Goal: Task Accomplishment & Management: Use online tool/utility

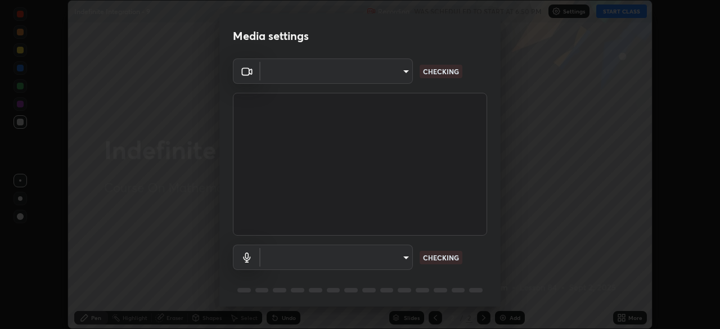
scroll to position [329, 720]
type input "5b0ce39d11be3a435715daab6ad7fa25508616855f5d18a60cdf0faa8df0ce2b"
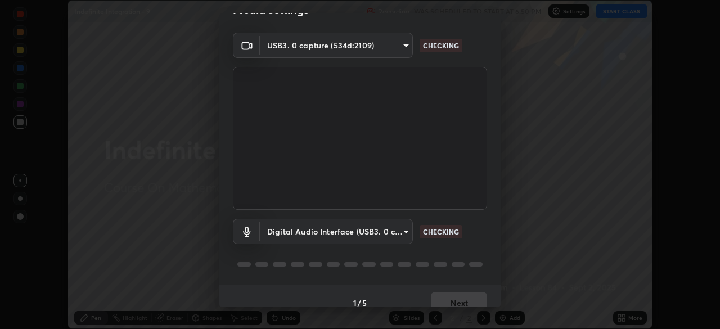
scroll to position [40, 0]
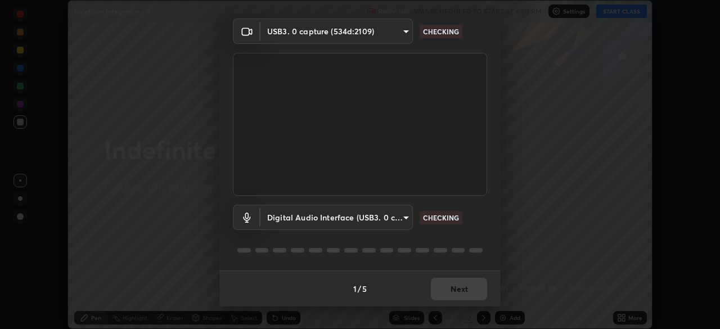
click at [398, 220] on body "Erase all Indefinite Integration - 9 Recording WAS SCHEDULED TO START AT 6:50 P…" at bounding box center [360, 164] width 720 height 329
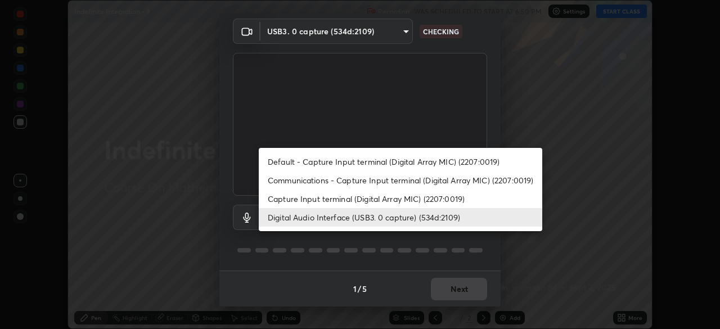
click at [397, 198] on li "Capture Input terminal (Digital Array MIC) (2207:0019)" at bounding box center [401, 199] width 284 height 19
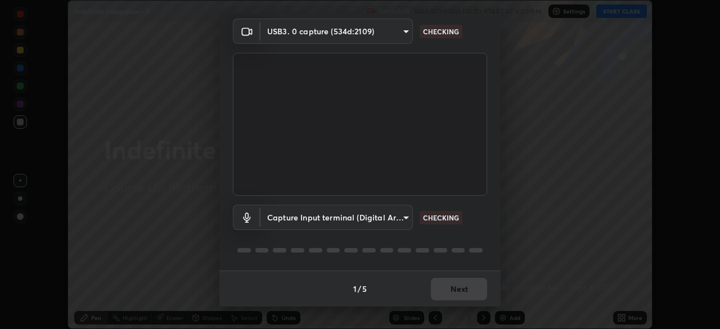
click at [399, 222] on body "Erase all Indefinite Integration - 9 Recording WAS SCHEDULED TO START AT 6:50 P…" at bounding box center [360, 164] width 720 height 329
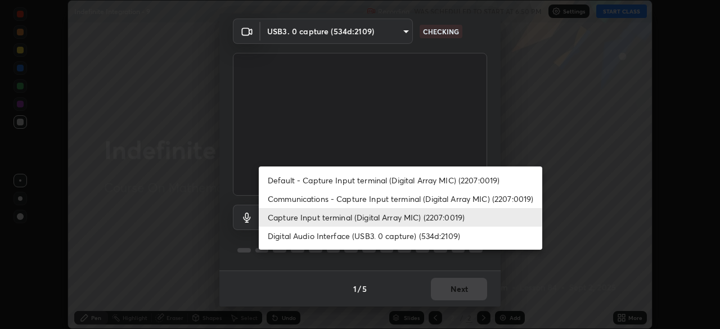
click at [401, 237] on li "Digital Audio Interface (USB3. 0 capture) (534d:2109)" at bounding box center [401, 236] width 284 height 19
type input "a1042adff76ea4b5505a52ff3a0232de4086f7e529f4609d60403d5288817579"
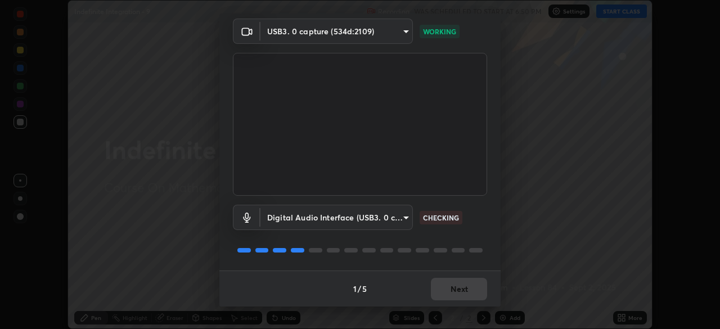
click at [401, 222] on body "Erase all Indefinite Integration - 9 Recording WAS SCHEDULED TO START AT 6:50 P…" at bounding box center [360, 164] width 720 height 329
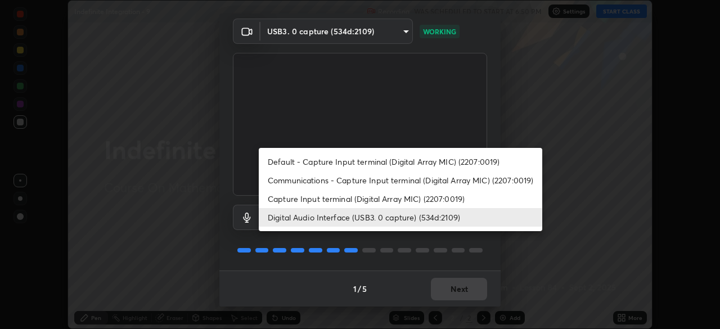
click at [429, 220] on li "Digital Audio Interface (USB3. 0 capture) (534d:2109)" at bounding box center [401, 217] width 284 height 19
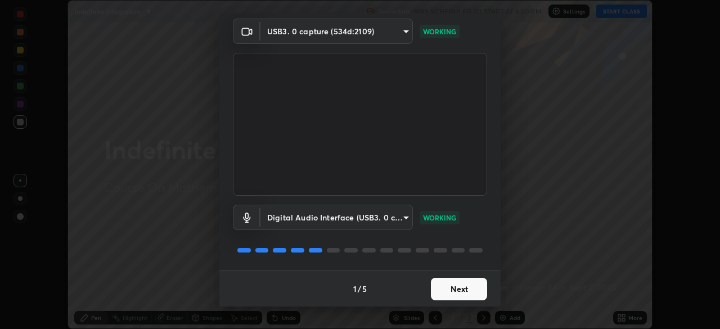
click at [472, 290] on button "Next" at bounding box center [459, 289] width 56 height 23
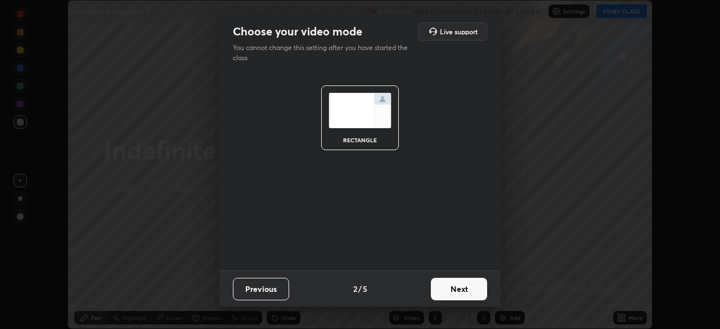
click at [471, 290] on button "Next" at bounding box center [459, 289] width 56 height 23
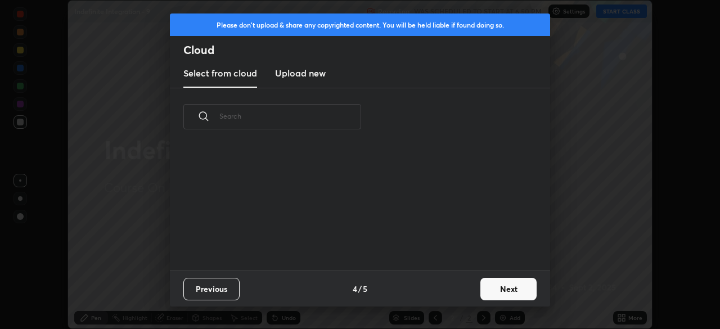
click at [505, 291] on button "Next" at bounding box center [508, 289] width 56 height 23
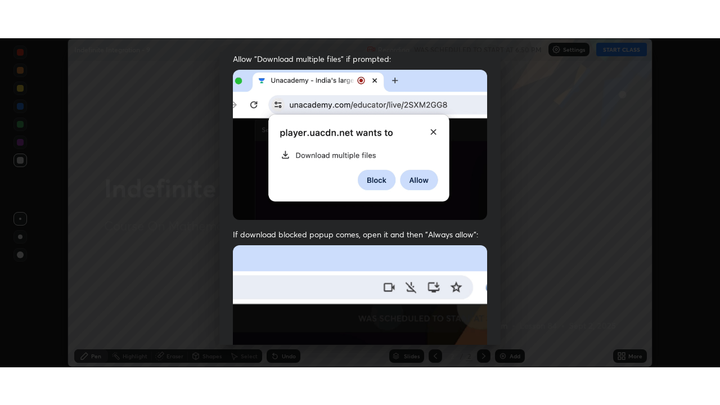
scroll to position [269, 0]
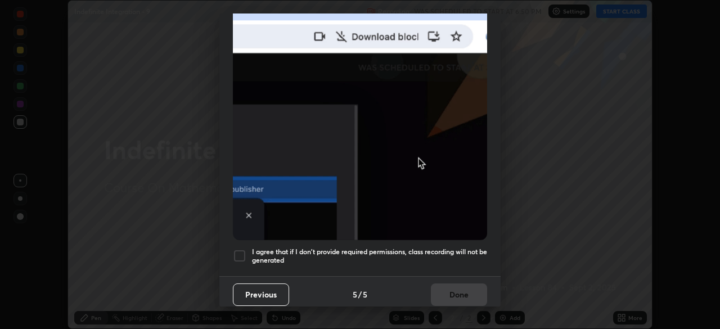
click at [440, 248] on h5 "I agree that if I don't provide required permissions, class recording will not …" at bounding box center [369, 256] width 235 height 17
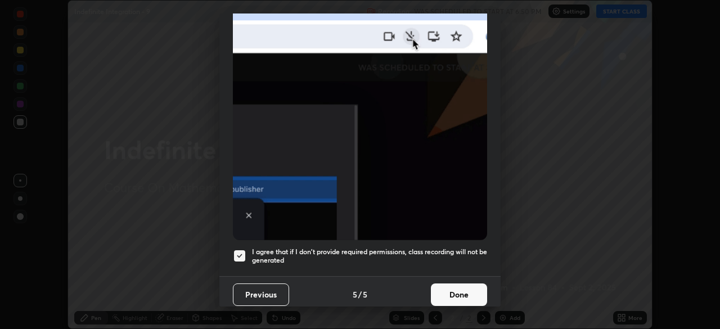
click at [458, 290] on button "Done" at bounding box center [459, 295] width 56 height 23
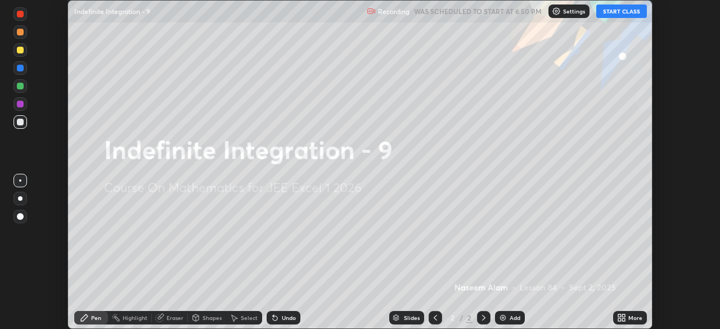
click at [619, 320] on icon at bounding box center [619, 319] width 3 height 3
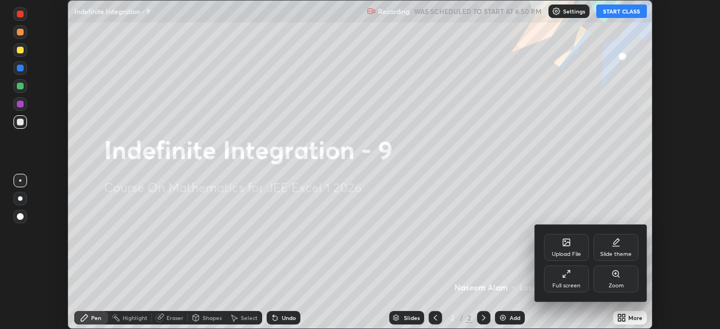
click at [575, 284] on div "Full screen" at bounding box center [566, 286] width 28 height 6
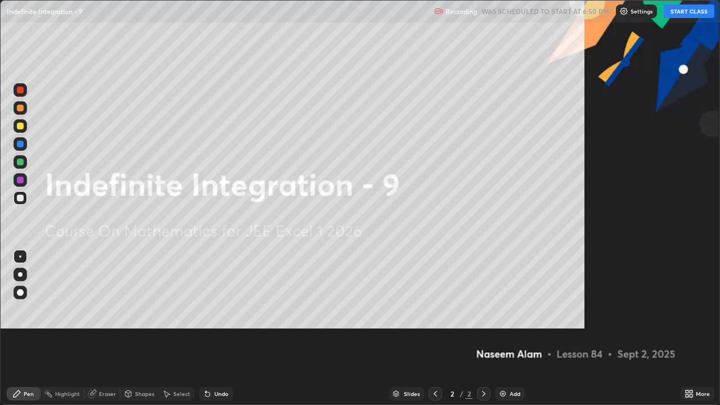
scroll to position [405, 720]
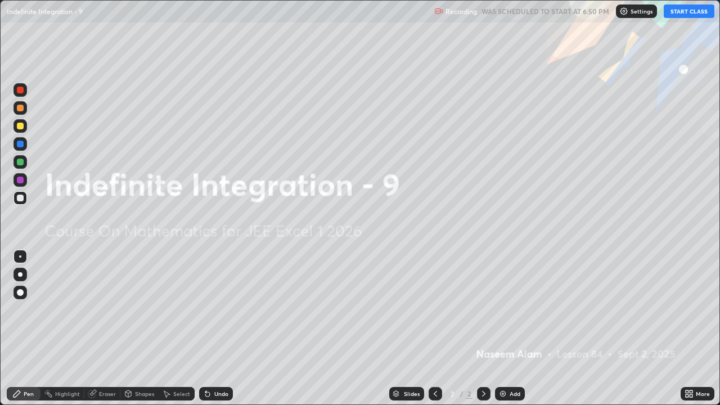
click at [687, 12] on button "START CLASS" at bounding box center [689, 12] width 51 height 14
click at [510, 329] on div "Add" at bounding box center [510, 394] width 30 height 14
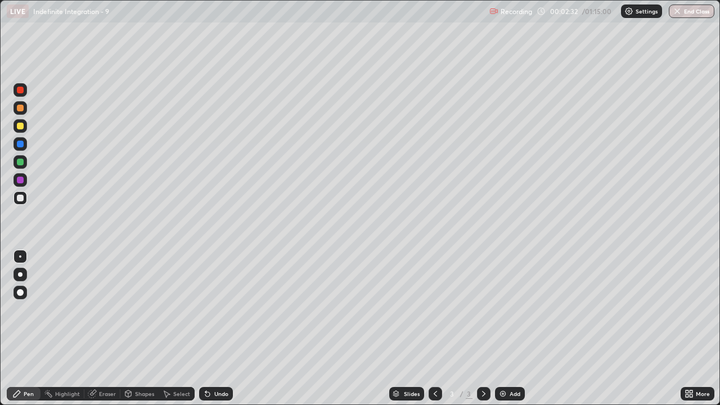
click at [22, 128] on div at bounding box center [20, 126] width 7 height 7
click at [173, 329] on div "Select" at bounding box center [181, 394] width 17 height 6
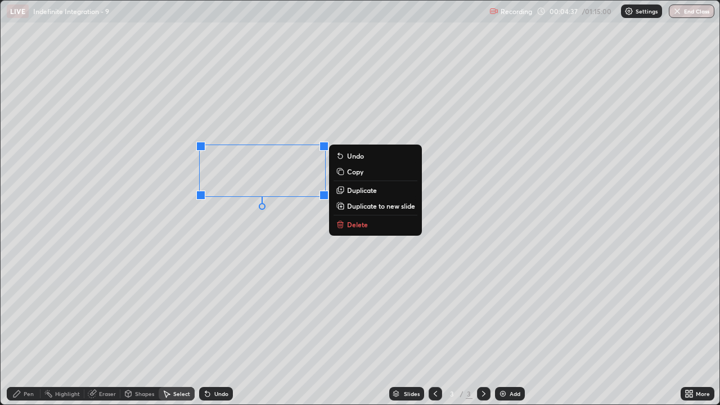
click at [351, 227] on p "Delete" at bounding box center [357, 224] width 21 height 9
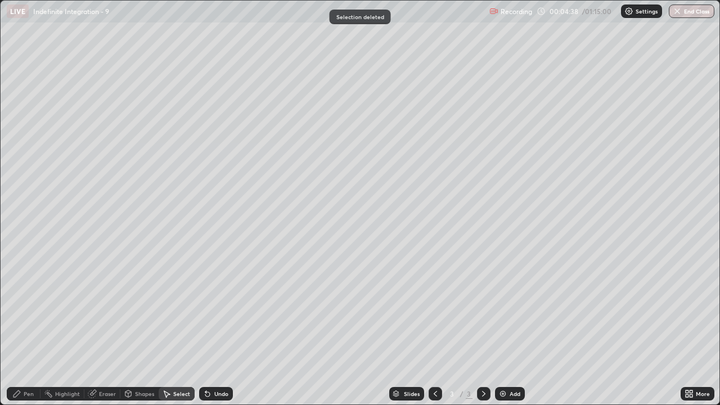
click at [18, 329] on icon at bounding box center [16, 393] width 9 height 9
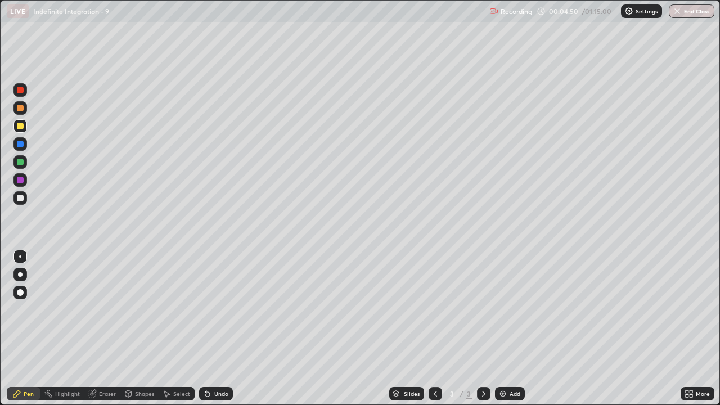
click at [218, 329] on div "Undo" at bounding box center [221, 394] width 14 height 6
click at [506, 329] on img at bounding box center [502, 393] width 9 height 9
click at [434, 329] on icon at bounding box center [435, 393] width 9 height 9
click at [477, 329] on div at bounding box center [484, 394] width 14 height 14
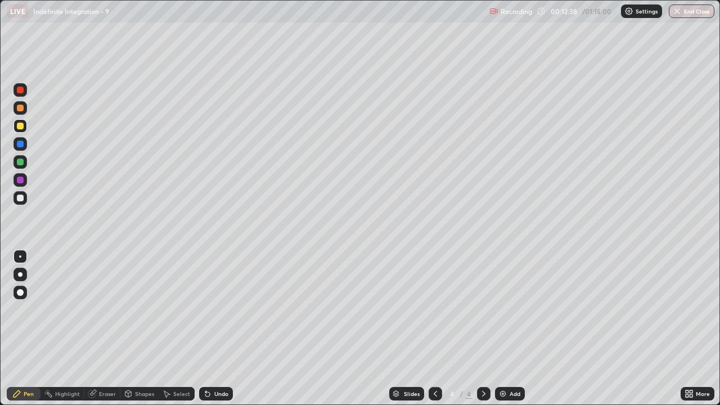
click at [21, 198] on div at bounding box center [20, 198] width 7 height 7
click at [219, 329] on div "Undo" at bounding box center [221, 394] width 14 height 6
click at [107, 329] on div "Eraser" at bounding box center [107, 394] width 17 height 6
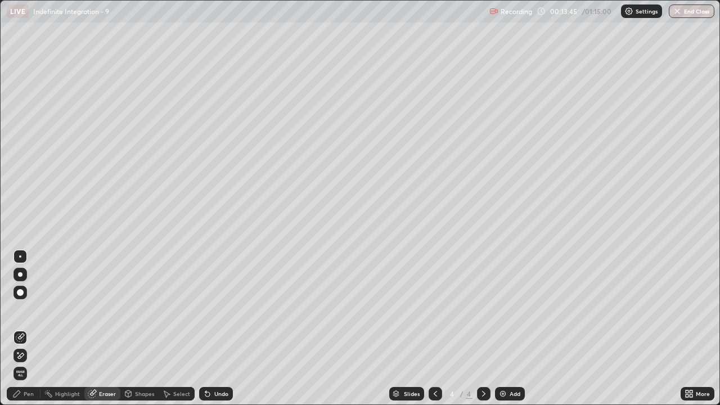
click at [25, 329] on div "Pen" at bounding box center [29, 394] width 10 height 6
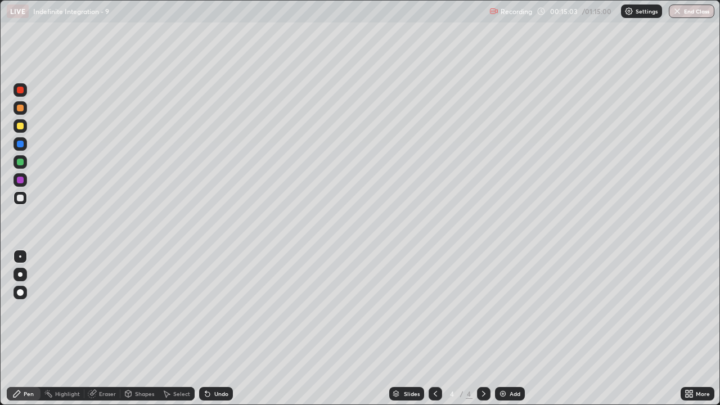
click at [214, 329] on div "Undo" at bounding box center [221, 394] width 14 height 6
click at [215, 329] on div "Undo" at bounding box center [221, 394] width 14 height 6
click at [99, 329] on div "Eraser" at bounding box center [107, 394] width 17 height 6
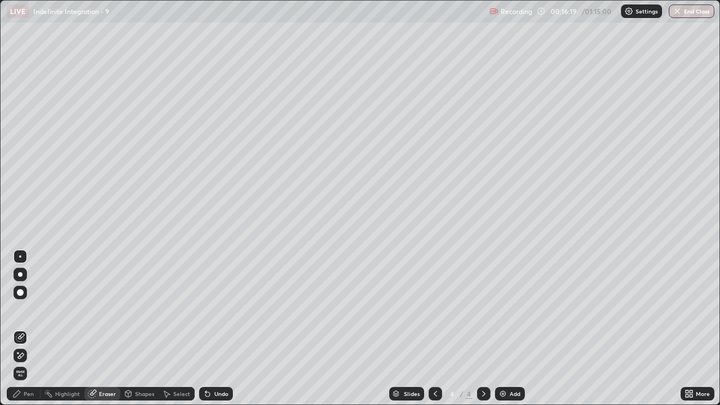
click at [25, 329] on div "Pen" at bounding box center [29, 394] width 10 height 6
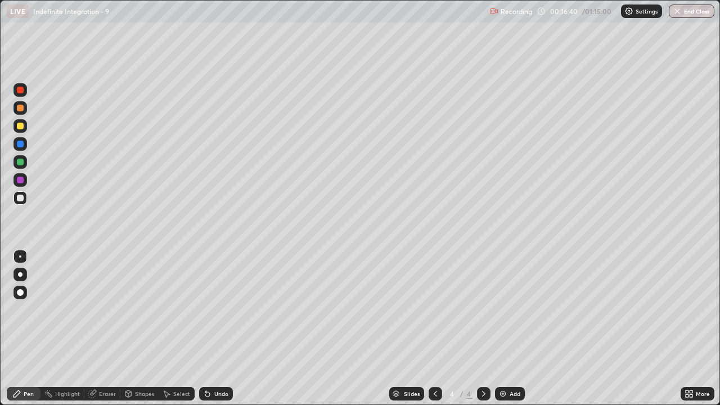
click at [206, 329] on icon at bounding box center [207, 394] width 5 height 5
click at [507, 329] on div "Add" at bounding box center [510, 394] width 30 height 14
click at [29, 37] on div "Erase all" at bounding box center [20, 203] width 27 height 360
click at [215, 329] on div "Undo" at bounding box center [221, 394] width 14 height 6
click at [219, 329] on div "Undo" at bounding box center [216, 394] width 34 height 14
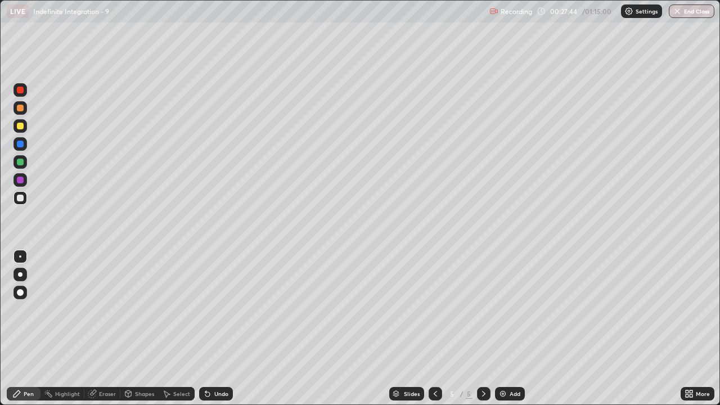
click at [218, 329] on div "Undo" at bounding box center [221, 394] width 14 height 6
click at [176, 329] on div "Select" at bounding box center [181, 394] width 17 height 6
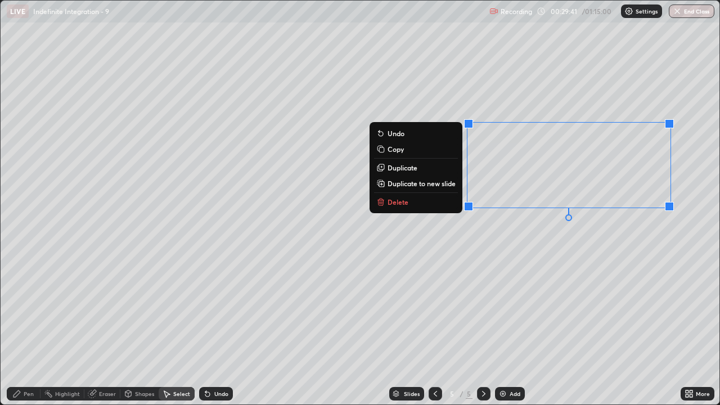
click at [407, 184] on p "Duplicate to new slide" at bounding box center [422, 183] width 68 height 9
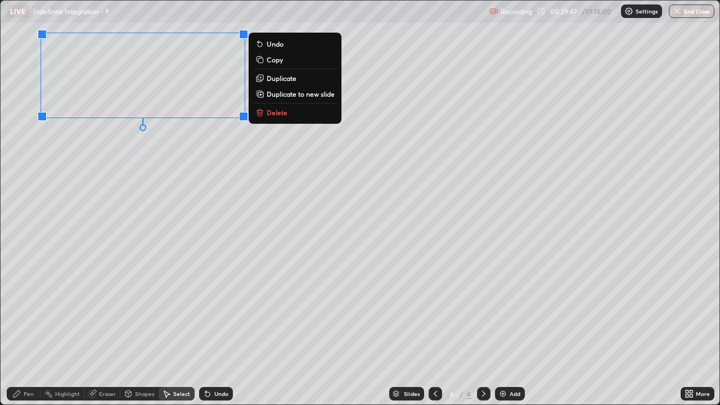
click at [85, 229] on div "0 ° Undo Copy Duplicate Duplicate to new slide Delete" at bounding box center [360, 203] width 719 height 404
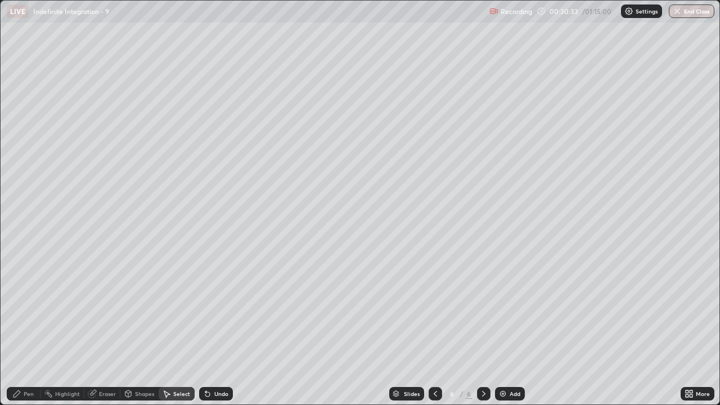
click at [29, 329] on div "Pen" at bounding box center [29, 394] width 10 height 6
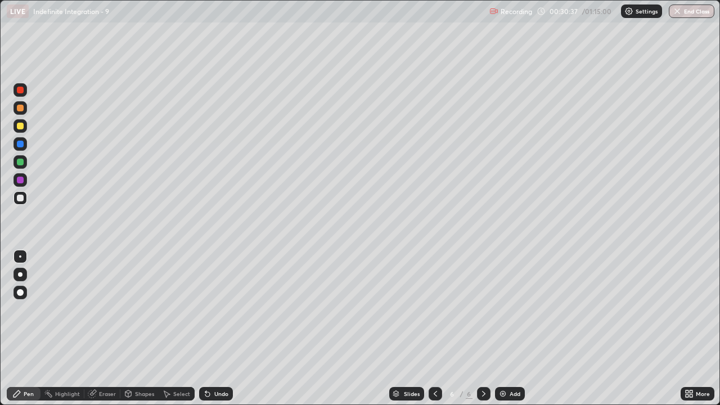
click at [229, 329] on div "Undo" at bounding box center [216, 394] width 34 height 14
click at [507, 329] on div "Add" at bounding box center [510, 394] width 30 height 14
click at [209, 329] on icon at bounding box center [207, 393] width 9 height 9
click at [210, 329] on icon at bounding box center [207, 393] width 9 height 9
click at [211, 329] on div "Undo" at bounding box center [216, 394] width 34 height 14
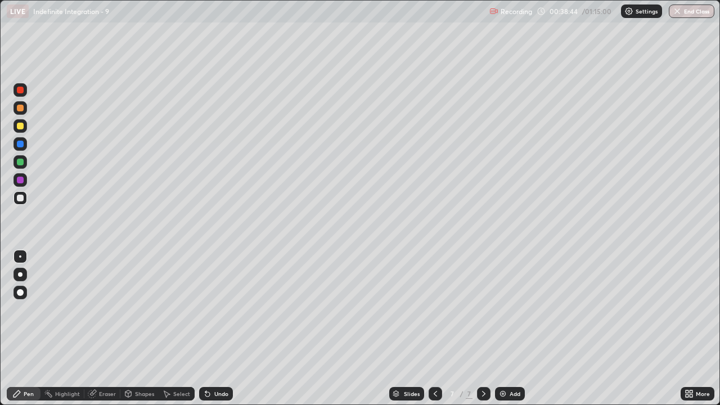
click at [224, 329] on div "Undo" at bounding box center [221, 394] width 14 height 6
click at [221, 329] on div "Undo" at bounding box center [221, 394] width 14 height 6
click at [219, 329] on div "Undo" at bounding box center [221, 394] width 14 height 6
click at [214, 329] on div "Undo" at bounding box center [221, 394] width 14 height 6
click at [210, 329] on icon at bounding box center [207, 393] width 9 height 9
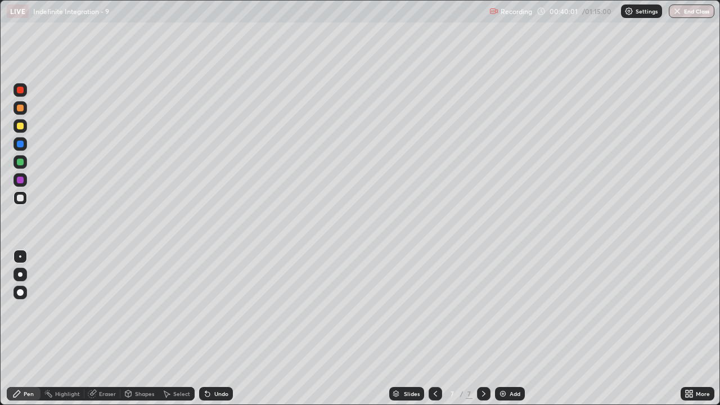
click at [210, 329] on icon at bounding box center [207, 393] width 9 height 9
click at [222, 329] on div "Undo" at bounding box center [221, 394] width 14 height 6
click at [223, 329] on div "Undo" at bounding box center [221, 394] width 14 height 6
click at [222, 329] on div "Undo" at bounding box center [221, 394] width 14 height 6
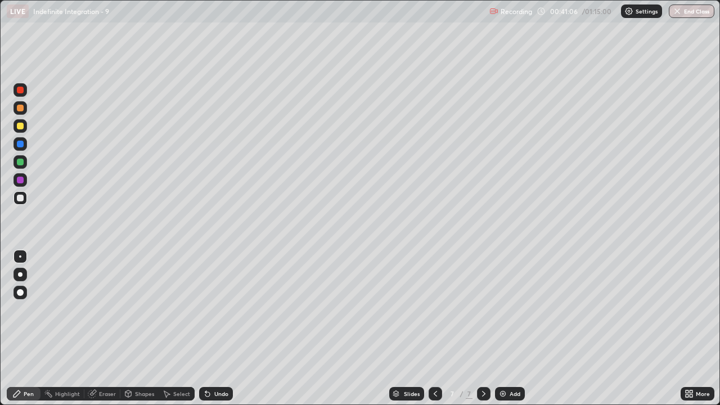
click at [221, 329] on div "Undo" at bounding box center [221, 394] width 14 height 6
click at [217, 329] on div "Undo" at bounding box center [221, 394] width 14 height 6
click at [215, 329] on div "Undo" at bounding box center [221, 394] width 14 height 6
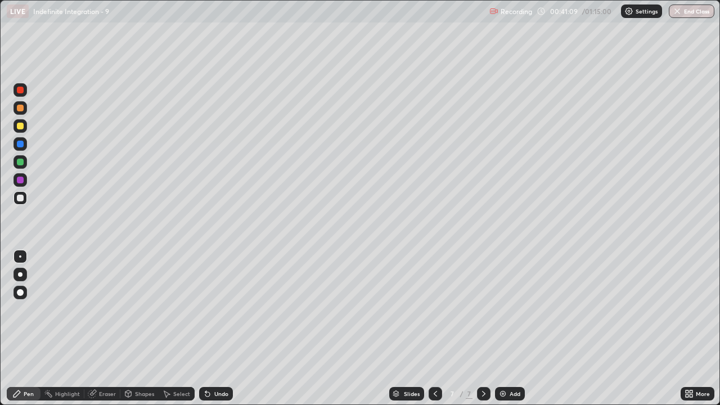
click at [215, 329] on div "Undo" at bounding box center [221, 394] width 14 height 6
click at [218, 329] on div "Undo" at bounding box center [221, 394] width 14 height 6
click at [100, 329] on div "Eraser" at bounding box center [107, 394] width 17 height 6
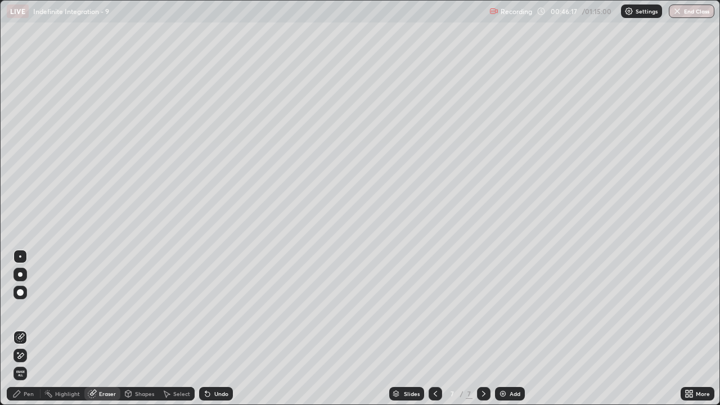
click at [25, 329] on div "Pen" at bounding box center [24, 394] width 34 height 14
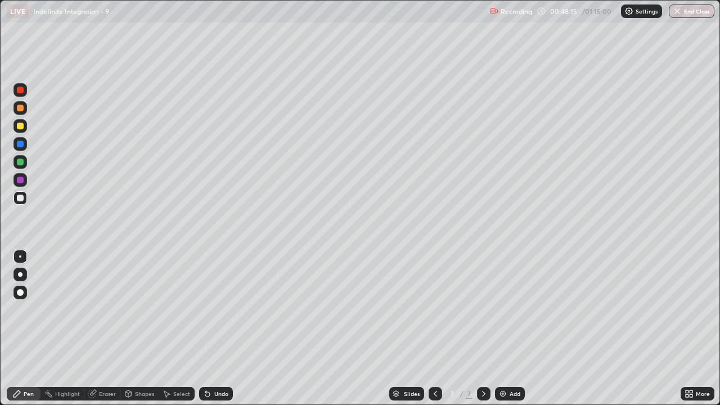
click at [504, 329] on img at bounding box center [502, 393] width 9 height 9
click at [220, 329] on div "Undo" at bounding box center [221, 394] width 14 height 6
click at [100, 329] on div "Eraser" at bounding box center [107, 394] width 17 height 6
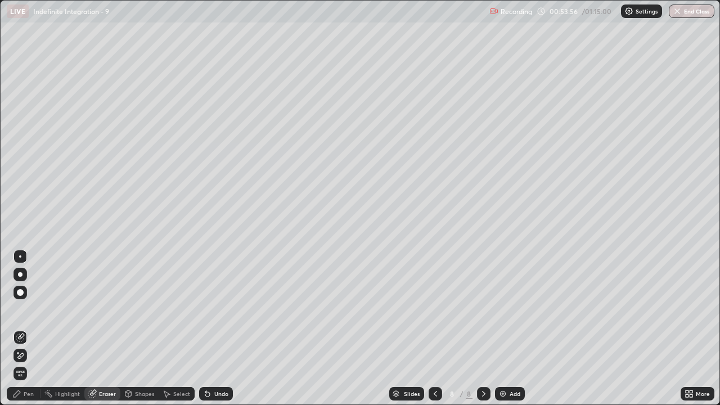
click at [20, 329] on div "Pen" at bounding box center [24, 394] width 34 height 14
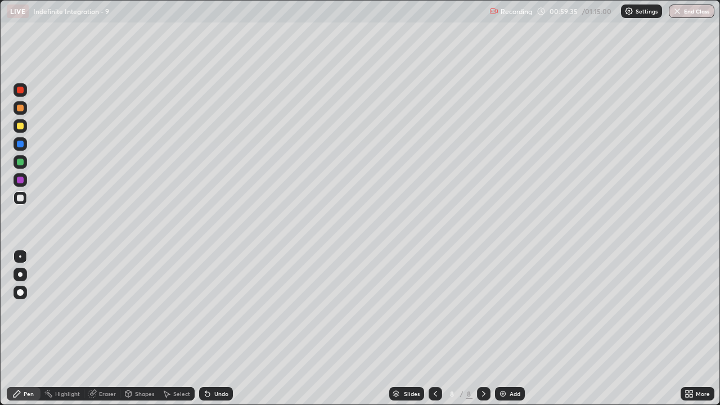
click at [176, 329] on div "Select" at bounding box center [181, 394] width 17 height 6
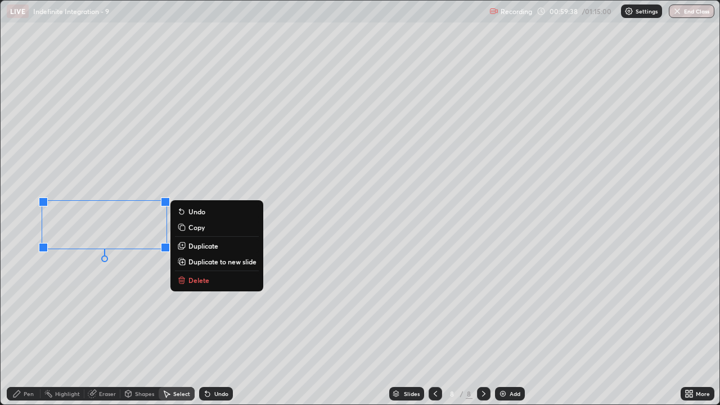
click at [198, 263] on p "Duplicate to new slide" at bounding box center [222, 261] width 68 height 9
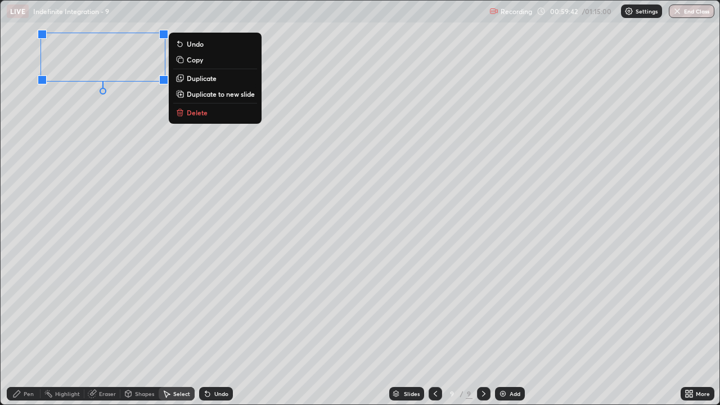
click at [25, 329] on div "Pen" at bounding box center [24, 394] width 34 height 14
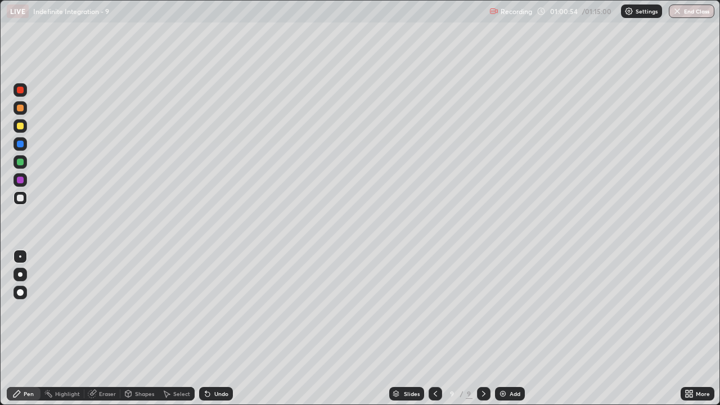
click at [214, 329] on div "Undo" at bounding box center [221, 394] width 14 height 6
click at [212, 329] on div "Undo" at bounding box center [216, 394] width 34 height 14
click at [211, 329] on div "Undo" at bounding box center [216, 394] width 34 height 14
click at [210, 329] on icon at bounding box center [207, 393] width 9 height 9
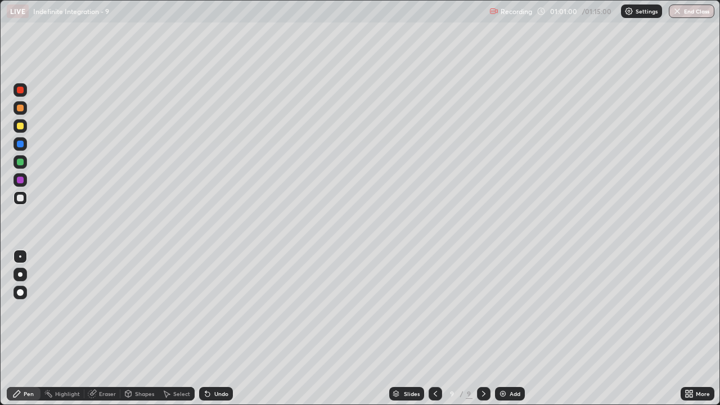
click at [210, 329] on div "Undo" at bounding box center [216, 394] width 34 height 14
click at [211, 329] on div "Undo" at bounding box center [216, 394] width 34 height 14
click at [223, 329] on div "Undo" at bounding box center [221, 394] width 14 height 6
click at [219, 329] on div "Undo" at bounding box center [221, 394] width 14 height 6
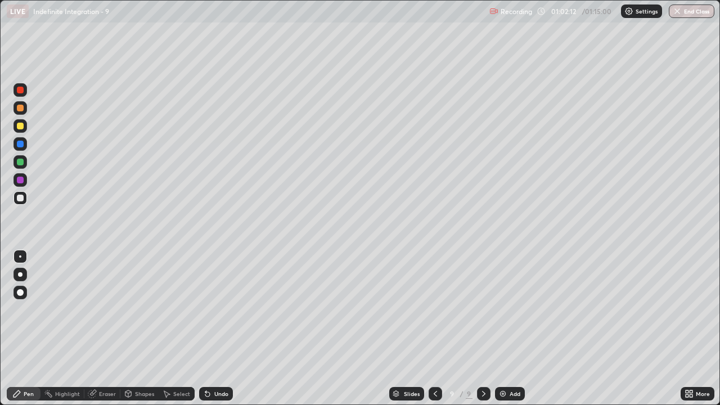
click at [221, 329] on div "Undo" at bounding box center [216, 394] width 34 height 14
click at [223, 329] on div "Undo" at bounding box center [216, 394] width 34 height 14
click at [511, 329] on div "Add" at bounding box center [515, 394] width 11 height 6
click at [22, 124] on div at bounding box center [20, 126] width 7 height 7
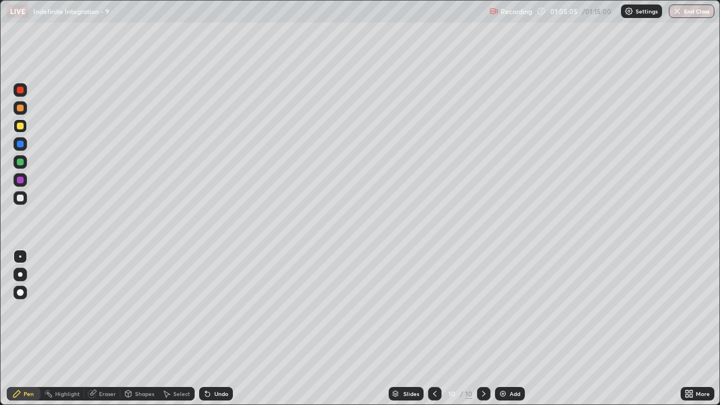
click at [215, 329] on div "Undo" at bounding box center [221, 394] width 14 height 6
click at [214, 329] on div "Undo" at bounding box center [221, 394] width 14 height 6
click at [19, 199] on div at bounding box center [20, 198] width 7 height 7
click at [224, 329] on div "Undo" at bounding box center [221, 394] width 14 height 6
click at [221, 329] on div "Undo" at bounding box center [221, 394] width 14 height 6
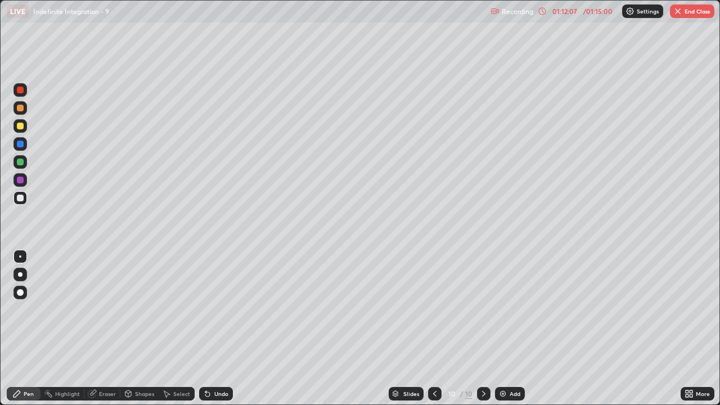
click at [217, 329] on div "Undo" at bounding box center [221, 394] width 14 height 6
click at [434, 329] on icon at bounding box center [434, 393] width 9 height 9
click at [177, 329] on div "Select" at bounding box center [181, 394] width 17 height 6
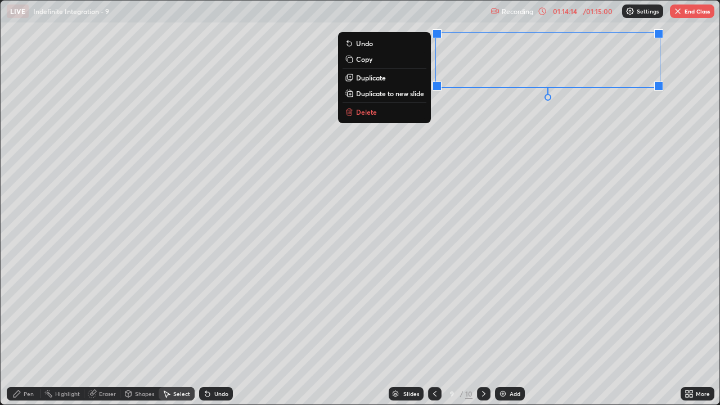
click at [362, 59] on p "Copy" at bounding box center [364, 59] width 16 height 9
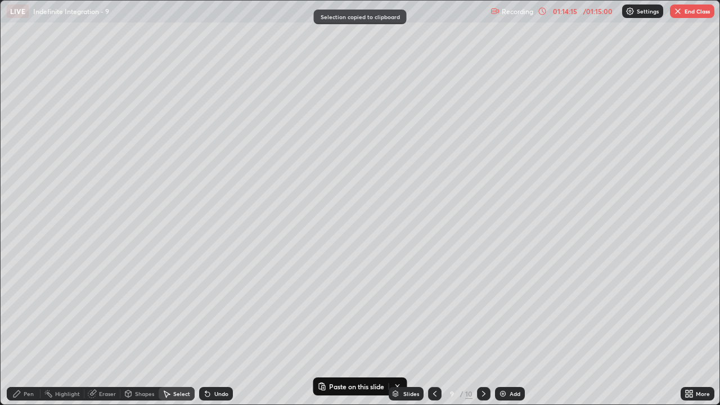
click at [481, 329] on icon at bounding box center [483, 393] width 9 height 9
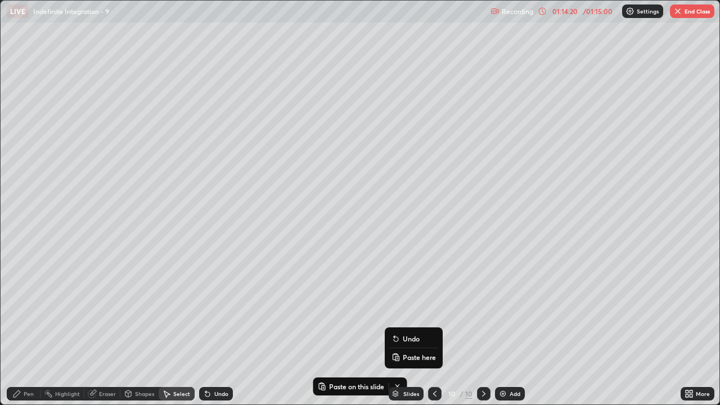
click at [411, 329] on p "Paste here" at bounding box center [419, 357] width 33 height 9
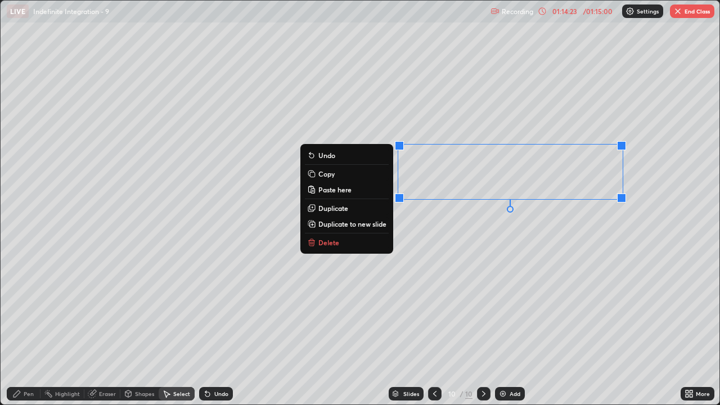
click at [515, 327] on div "0 ° Undo Copy Paste here Duplicate Duplicate to new slide Delete" at bounding box center [360, 203] width 719 height 404
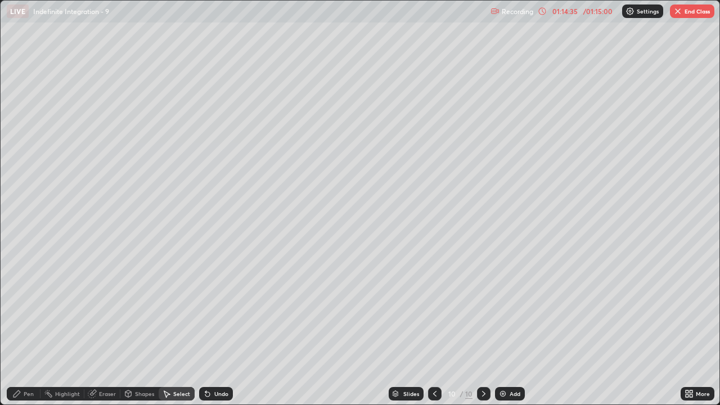
click at [508, 179] on div "0 ° Undo Copy Paste here Duplicate Duplicate to new slide Delete" at bounding box center [360, 203] width 719 height 404
click at [506, 177] on div "0 ° Undo Copy Paste here Duplicate Duplicate to new slide Delete" at bounding box center [360, 203] width 719 height 404
click at [507, 176] on div "0 ° Undo Copy Paste here Duplicate Duplicate to new slide Delete" at bounding box center [360, 203] width 719 height 404
click at [507, 178] on div "0 ° Undo Copy Paste here Duplicate Duplicate to new slide Delete" at bounding box center [360, 203] width 719 height 404
click at [507, 177] on div "0 ° Undo Copy Paste here Duplicate Duplicate to new slide Delete" at bounding box center [360, 203] width 719 height 404
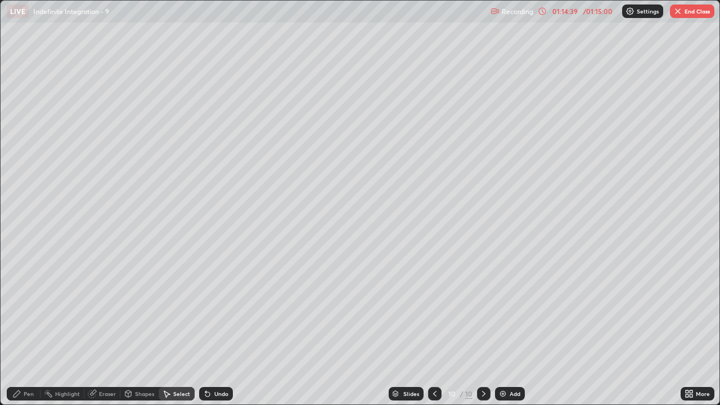
click at [558, 107] on div "0 ° Undo Copy Paste here Duplicate Duplicate to new slide Delete" at bounding box center [360, 203] width 719 height 404
click at [26, 329] on div "Pen" at bounding box center [29, 394] width 10 height 6
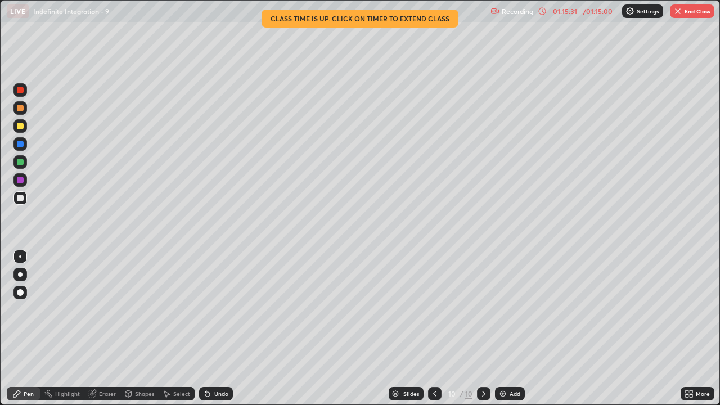
click at [23, 128] on div at bounding box center [20, 126] width 7 height 7
click at [180, 329] on div "Select" at bounding box center [181, 394] width 17 height 6
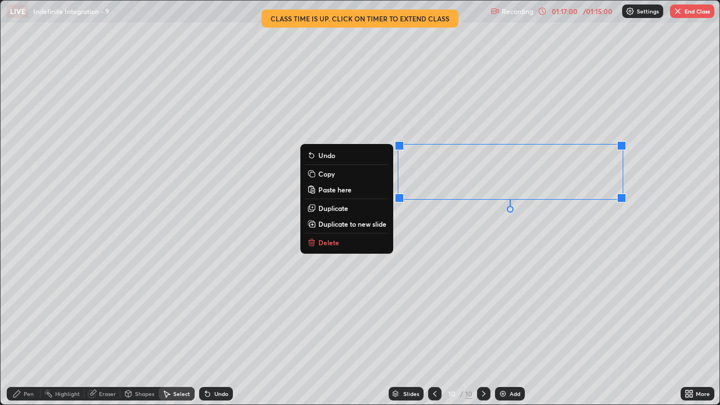
click at [348, 226] on p "Duplicate to new slide" at bounding box center [352, 223] width 68 height 9
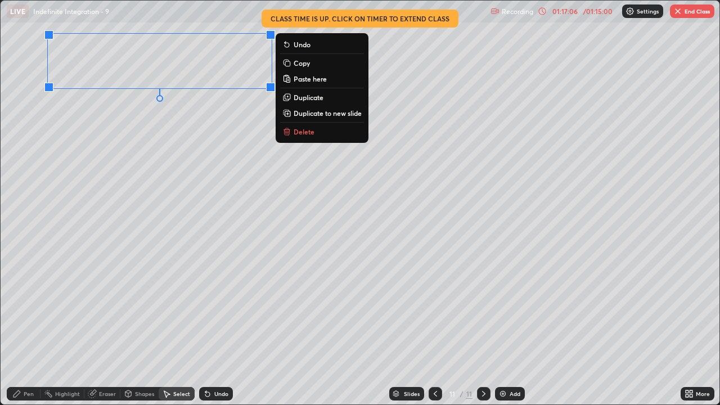
click at [29, 329] on div "Pen" at bounding box center [29, 394] width 10 height 6
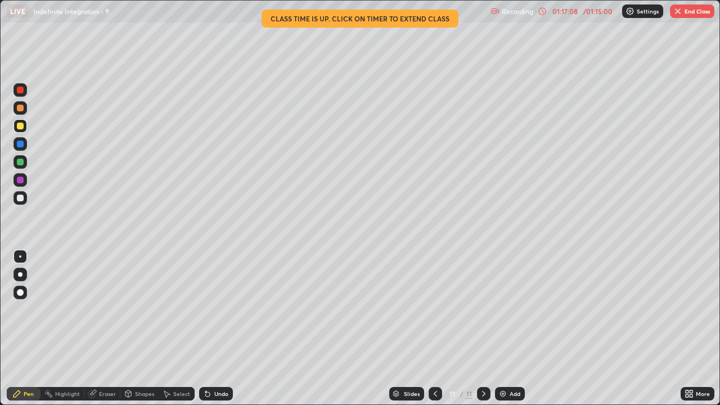
click at [22, 197] on div at bounding box center [20, 198] width 7 height 7
click at [96, 329] on div "Eraser" at bounding box center [102, 394] width 36 height 14
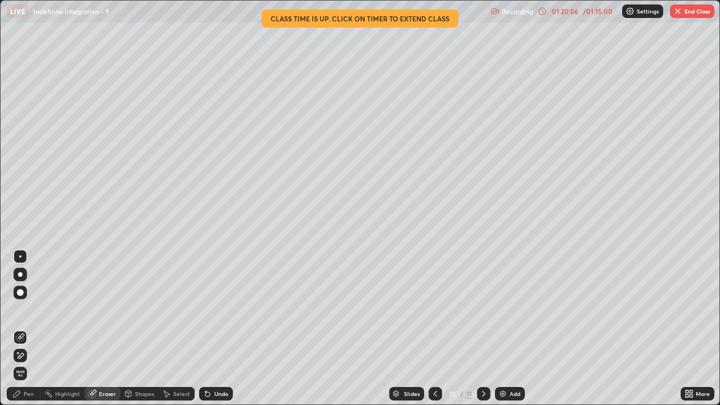
click at [18, 329] on icon at bounding box center [17, 393] width 7 height 7
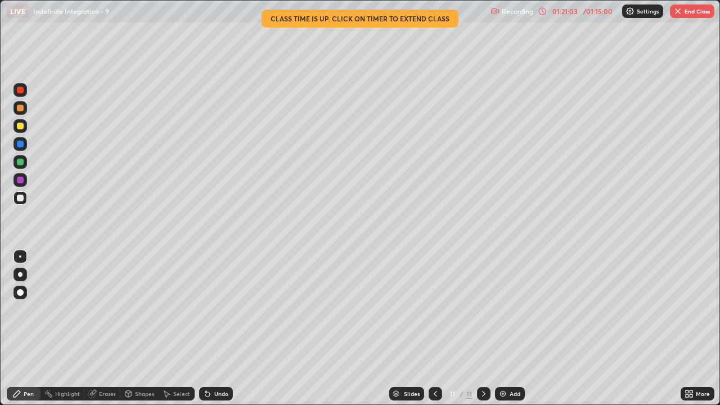
click at [92, 329] on icon at bounding box center [91, 393] width 7 height 7
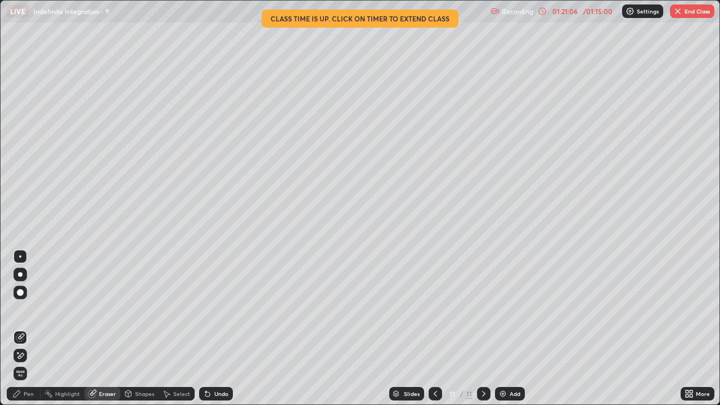
click at [24, 329] on div "Pen" at bounding box center [29, 394] width 10 height 6
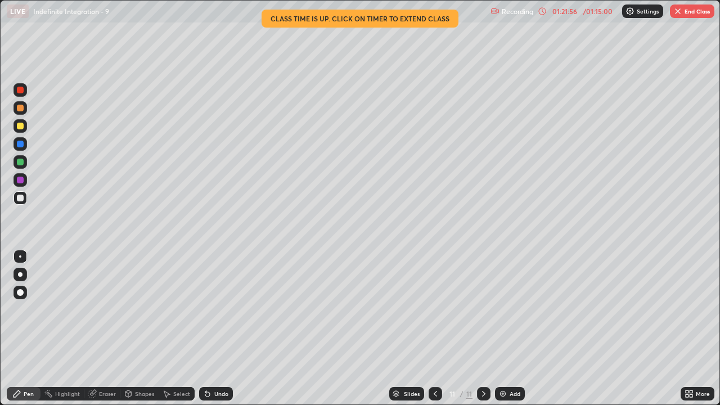
click at [483, 329] on icon at bounding box center [483, 393] width 9 height 9
click at [434, 329] on icon at bounding box center [435, 393] width 9 height 9
click at [181, 329] on div "Select" at bounding box center [181, 394] width 17 height 6
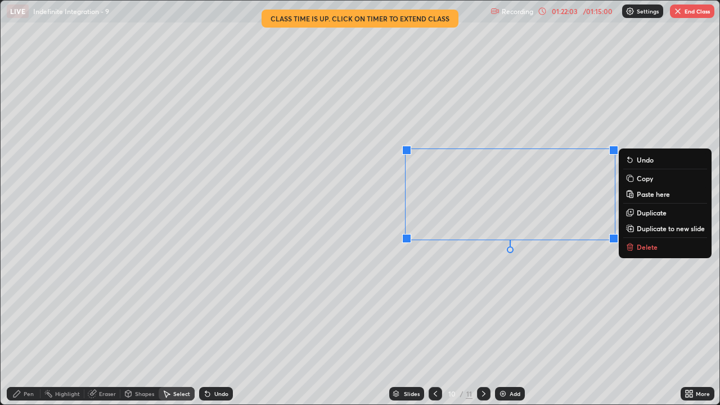
click at [645, 228] on p "Duplicate to new slide" at bounding box center [671, 228] width 68 height 9
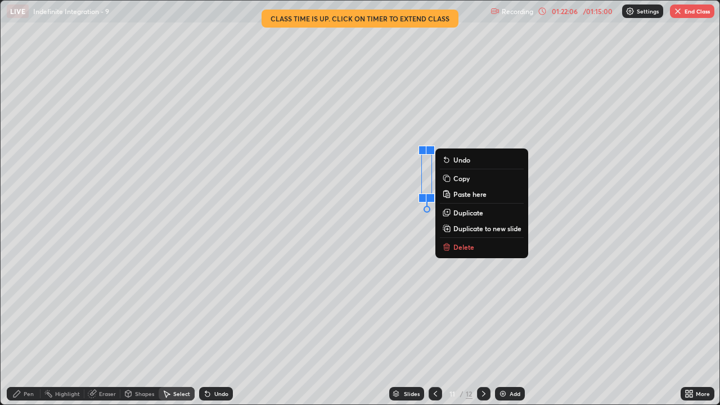
click at [466, 248] on p "Delete" at bounding box center [463, 246] width 21 height 9
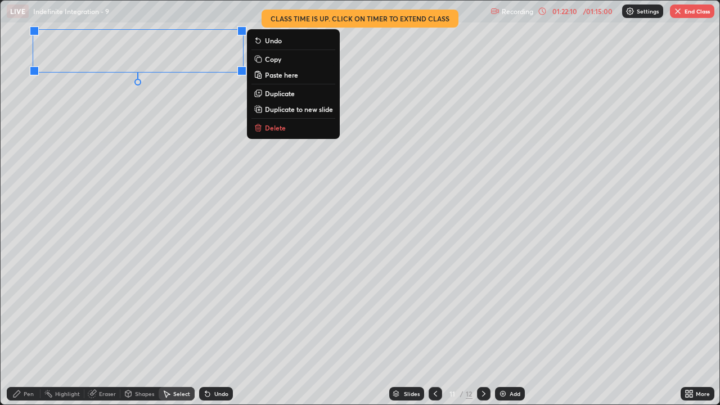
click at [26, 329] on div "Pen" at bounding box center [29, 394] width 10 height 6
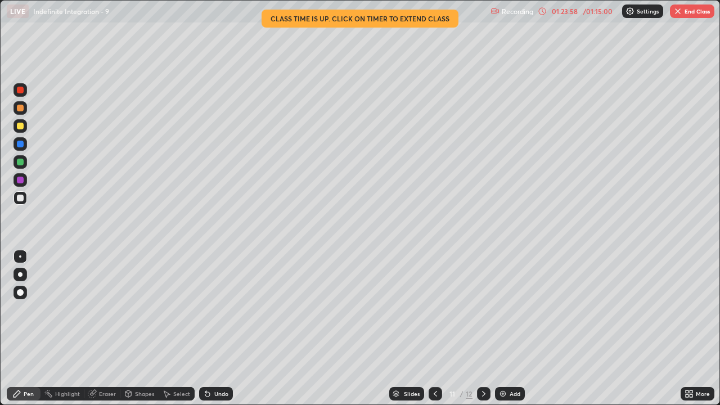
click at [685, 14] on button "End Class" at bounding box center [692, 12] width 44 height 14
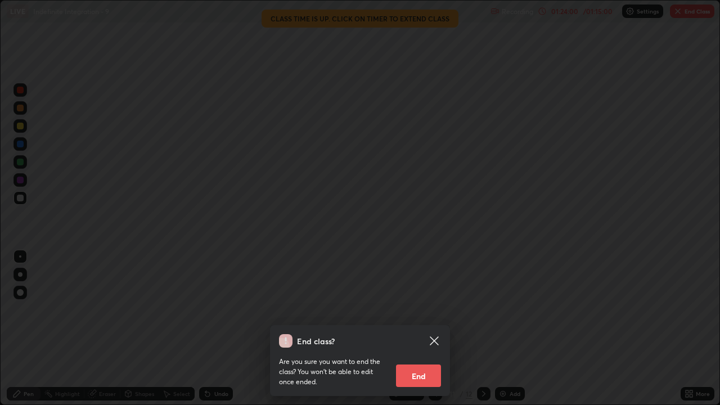
click at [426, 329] on button "End" at bounding box center [418, 376] width 45 height 23
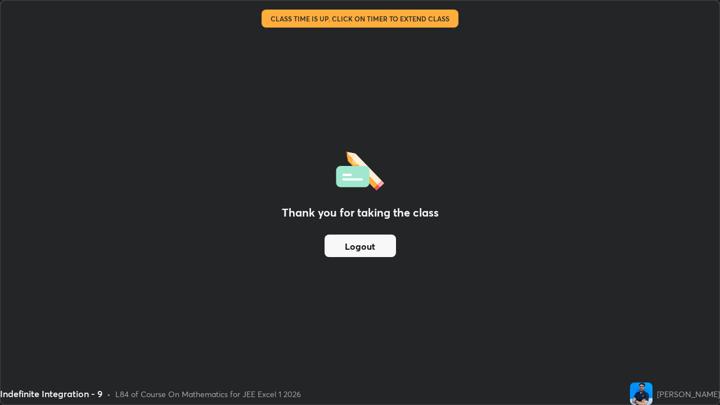
click at [367, 246] on button "Logout" at bounding box center [360, 246] width 71 height 23
